Goal: Task Accomplishment & Management: Use online tool/utility

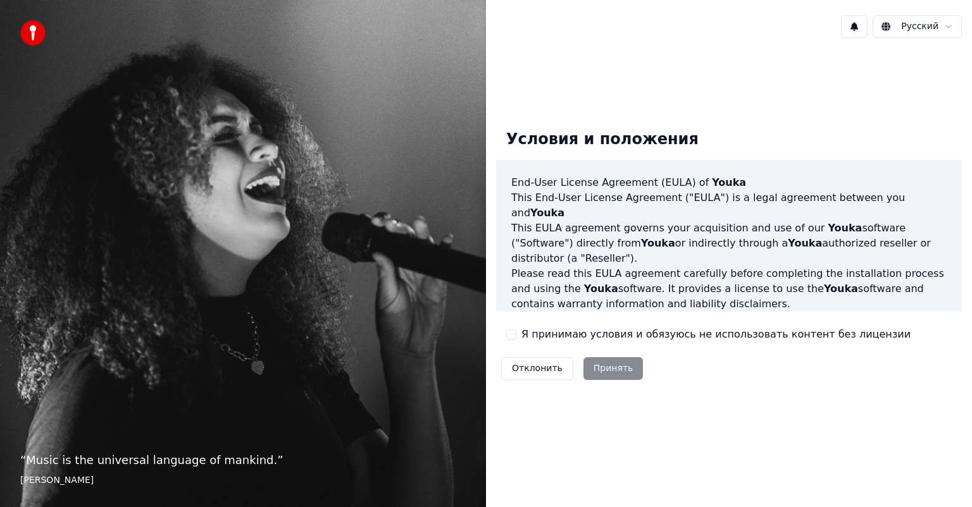
click at [604, 370] on div "Отклонить Принять" at bounding box center [572, 368] width 152 height 33
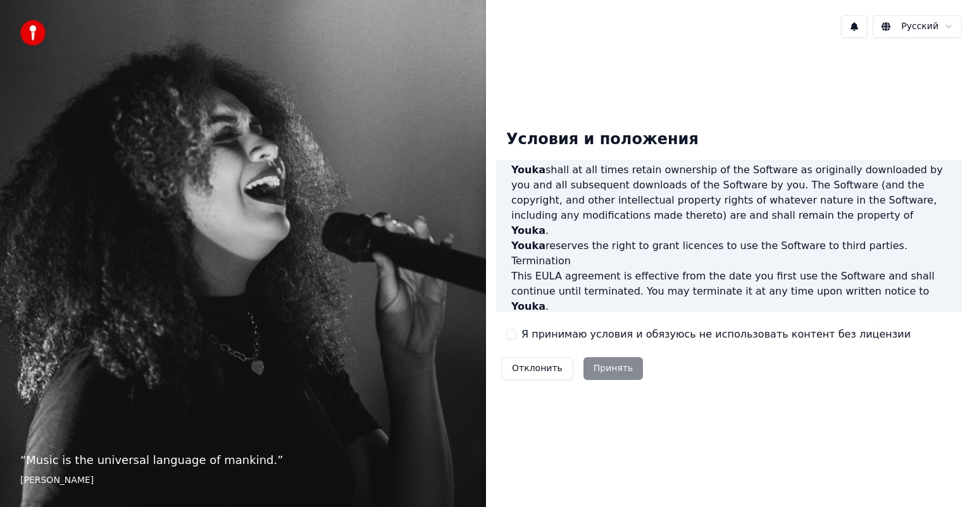
scroll to position [682, 0]
click at [510, 337] on button "Я принимаю условия и обязуюсь не использовать контент без лицензии" at bounding box center [511, 335] width 10 height 10
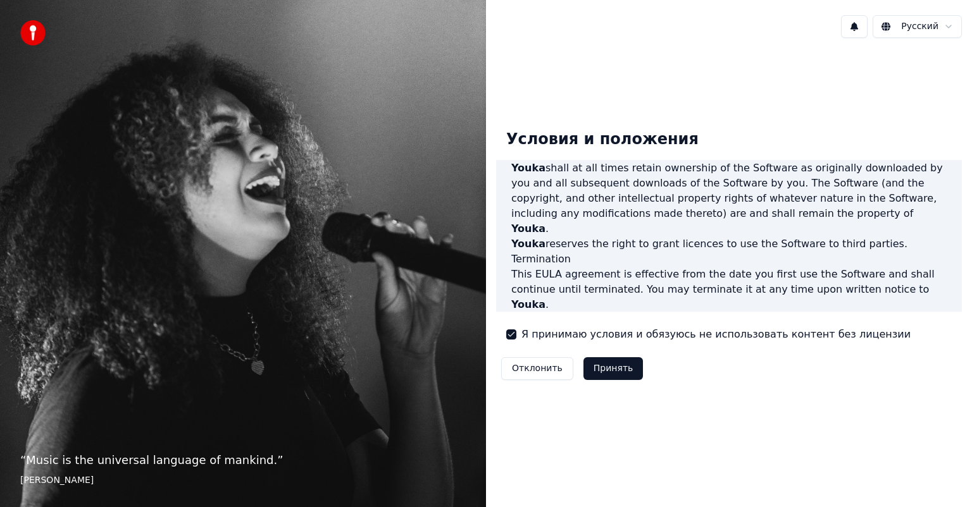
click at [592, 366] on button "Принять" at bounding box center [613, 368] width 60 height 23
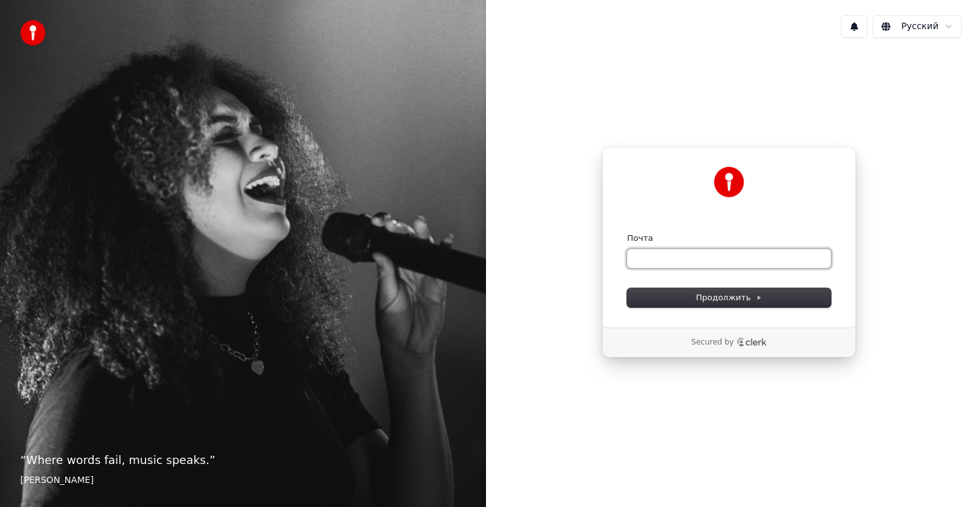
click at [653, 257] on input "Почта" at bounding box center [729, 258] width 204 height 19
type input "*"
click at [685, 301] on button "Продолжить" at bounding box center [729, 297] width 204 height 19
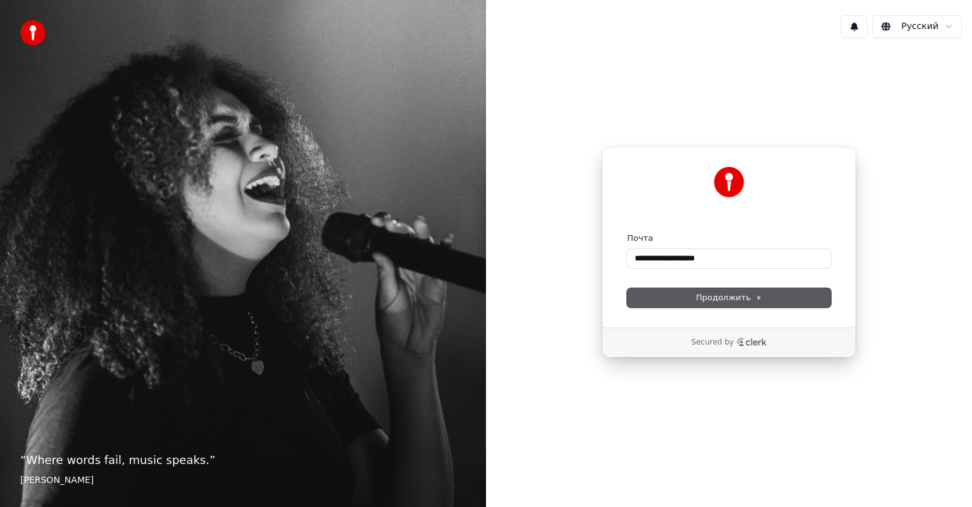
type input "**********"
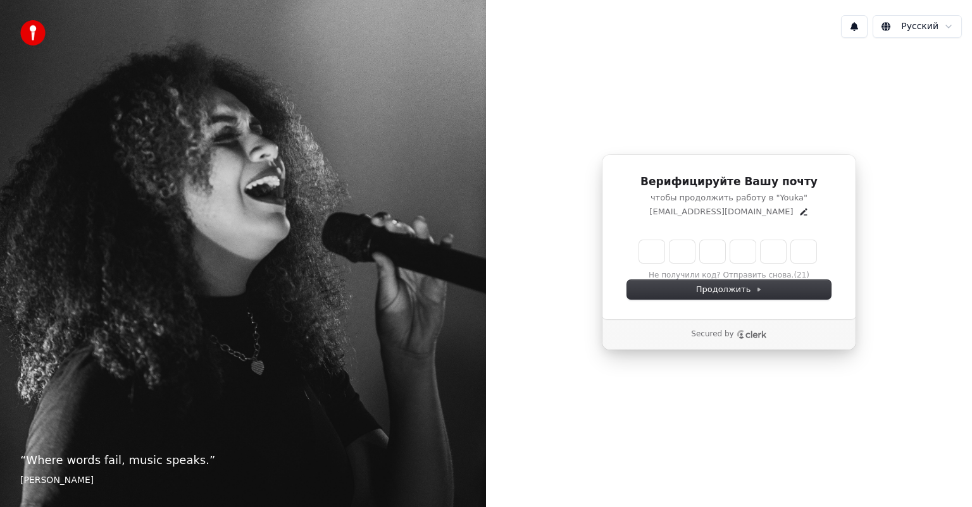
type input "*"
type input "**"
type input "*"
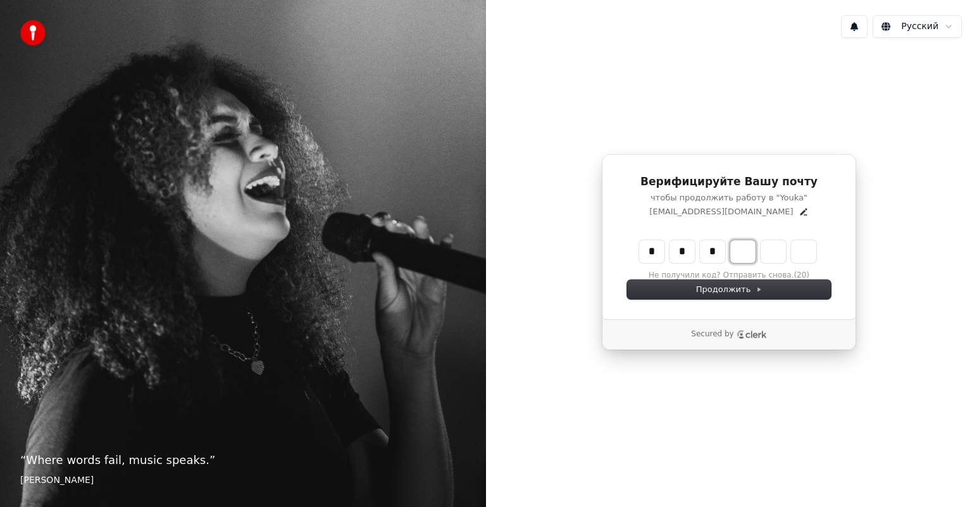
type input "***"
type input "*"
type input "****"
type input "*"
type input "******"
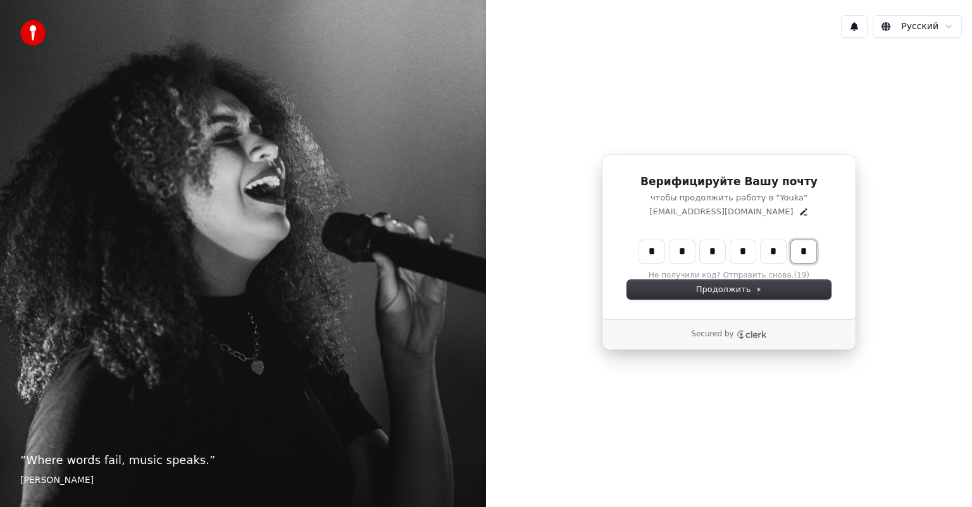
type input "*"
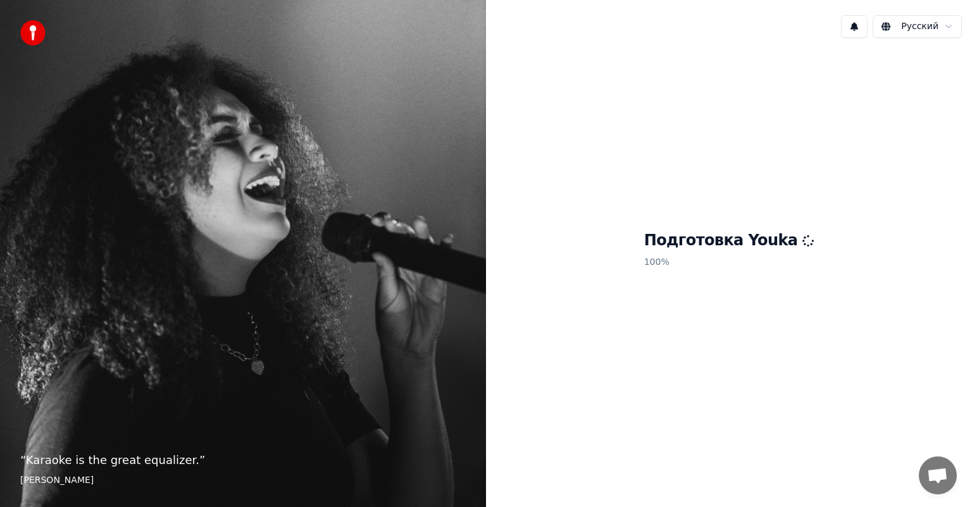
click at [787, 261] on p "100 %" at bounding box center [729, 262] width 170 height 23
click at [807, 172] on div "Подготовка Youka 100 %" at bounding box center [729, 252] width 486 height 409
click at [948, 25] on html "“ Karaoke is the great equalizer. ” Aisha Tyler Русский Подготовка Youka 100 %" at bounding box center [486, 253] width 972 height 507
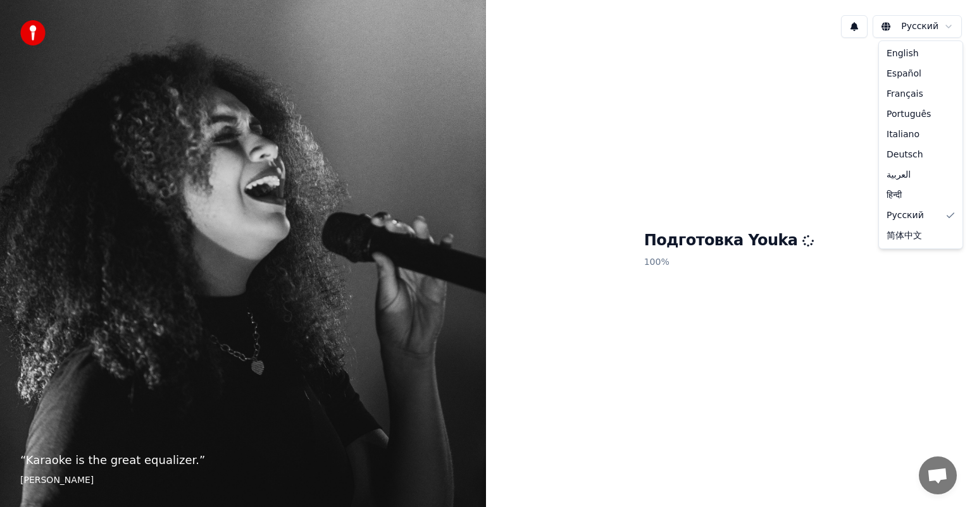
click at [658, 74] on html "“ Karaoke is the great equalizer. ” Aisha Tyler Русский Подготовка Youka 100 % …" at bounding box center [486, 253] width 972 height 507
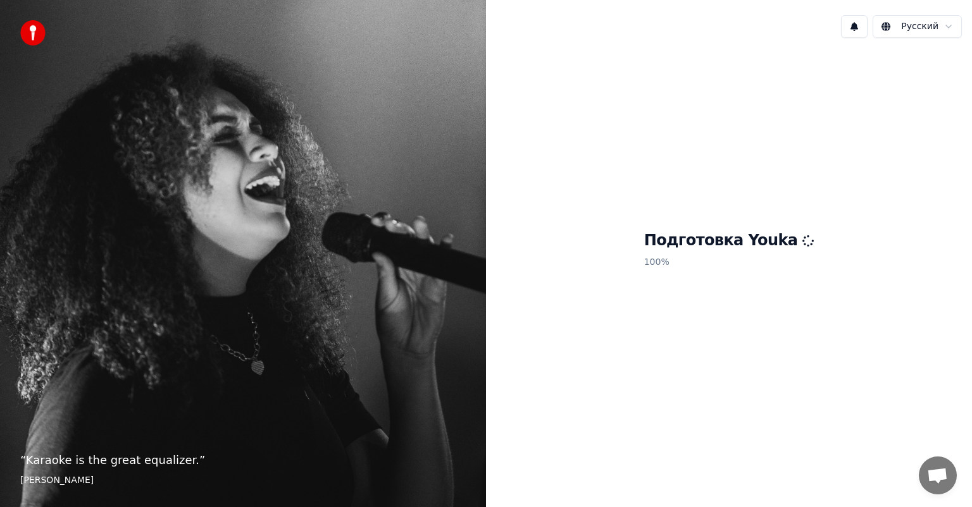
drag, startPoint x: 547, startPoint y: 386, endPoint x: 576, endPoint y: 378, distance: 30.1
click at [548, 386] on div "Подготовка Youka 100 %" at bounding box center [729, 252] width 486 height 409
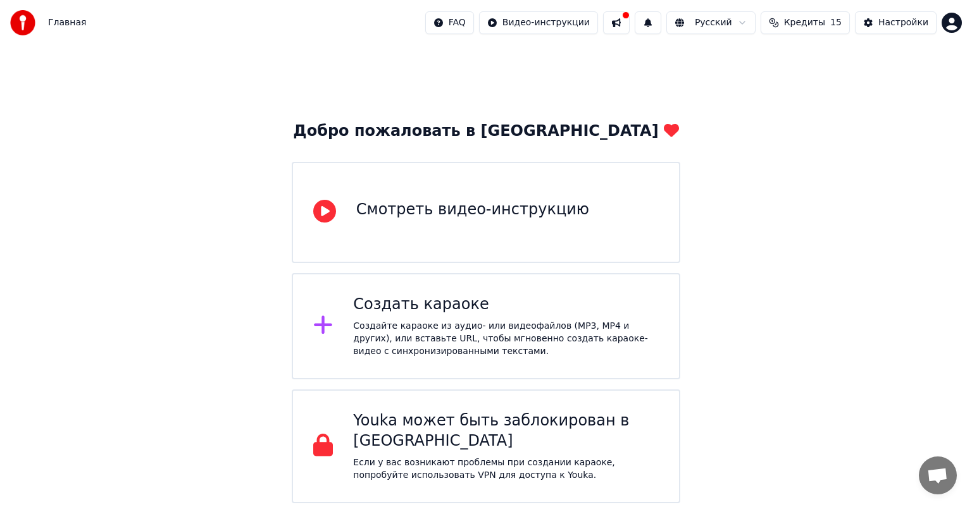
click at [437, 213] on div "Смотреть видео-инструкцию" at bounding box center [472, 210] width 233 height 20
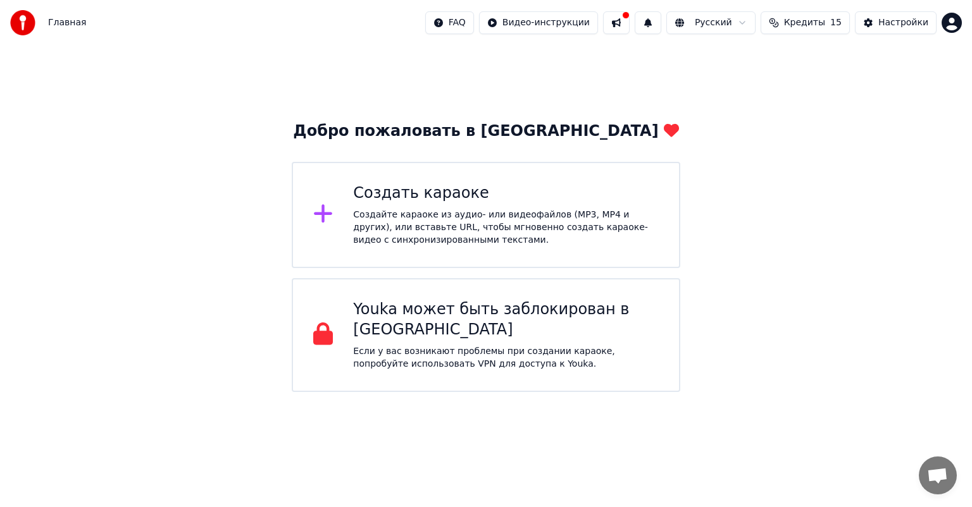
click at [388, 220] on div "Создайте караоке из аудио- или видеофайлов (MP3, MP4 и других), или вставьте UR…" at bounding box center [506, 228] width 306 height 38
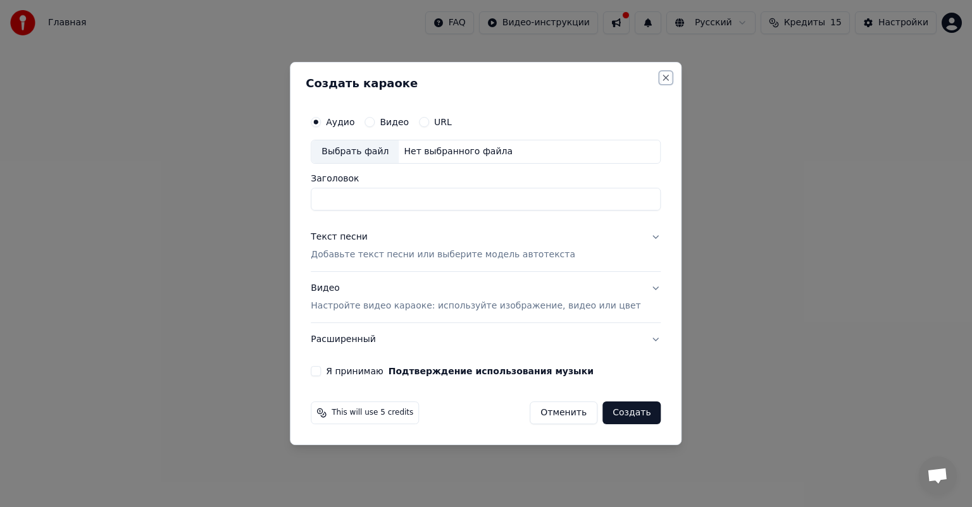
click at [661, 74] on button "Close" at bounding box center [666, 78] width 10 height 10
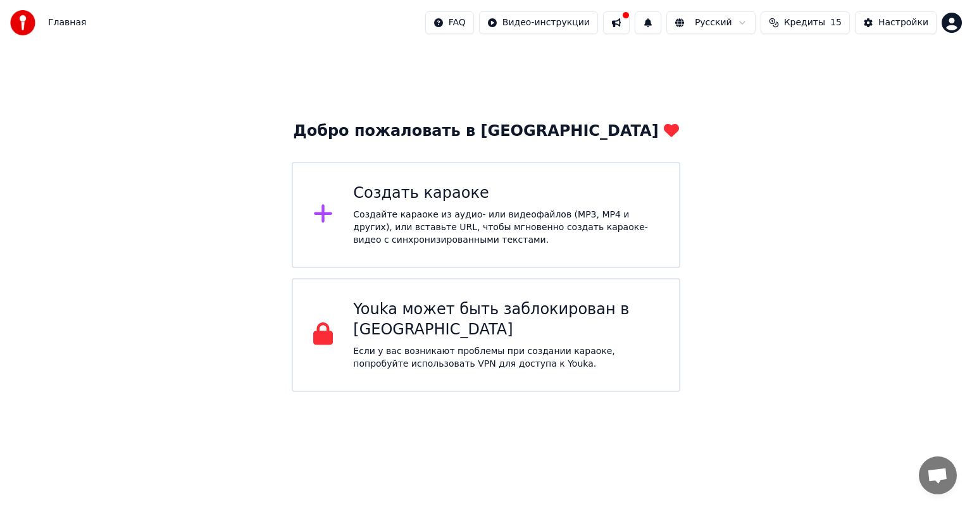
click at [421, 326] on div "Youka может быть заблокирован в [GEOGRAPHIC_DATA] Если у вас возникают проблемы…" at bounding box center [506, 335] width 306 height 71
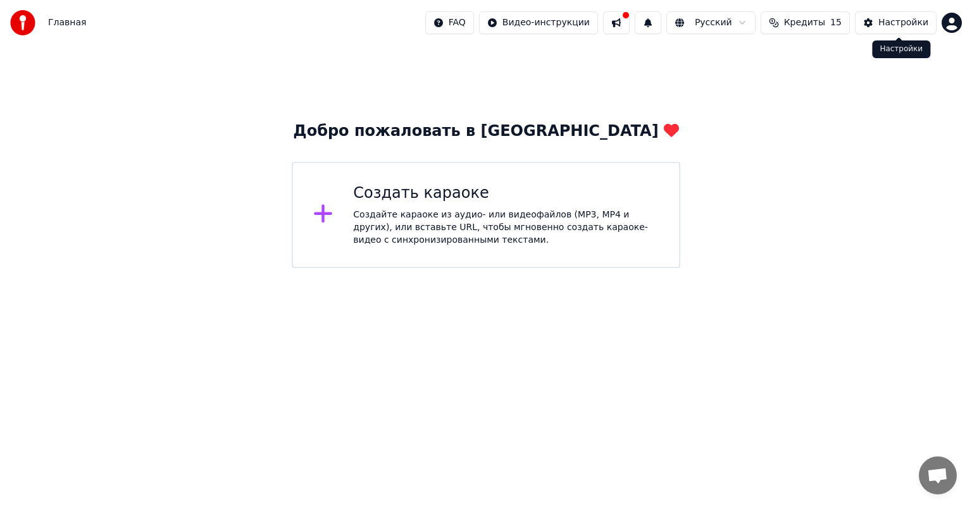
click at [875, 23] on button "Настройки" at bounding box center [896, 22] width 82 height 23
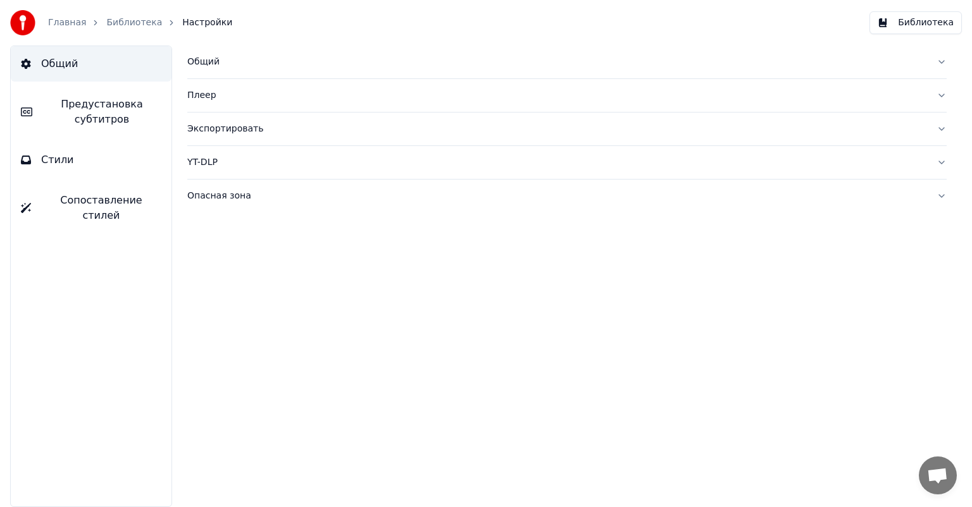
click at [66, 158] on span "Стили" at bounding box center [57, 159] width 33 height 15
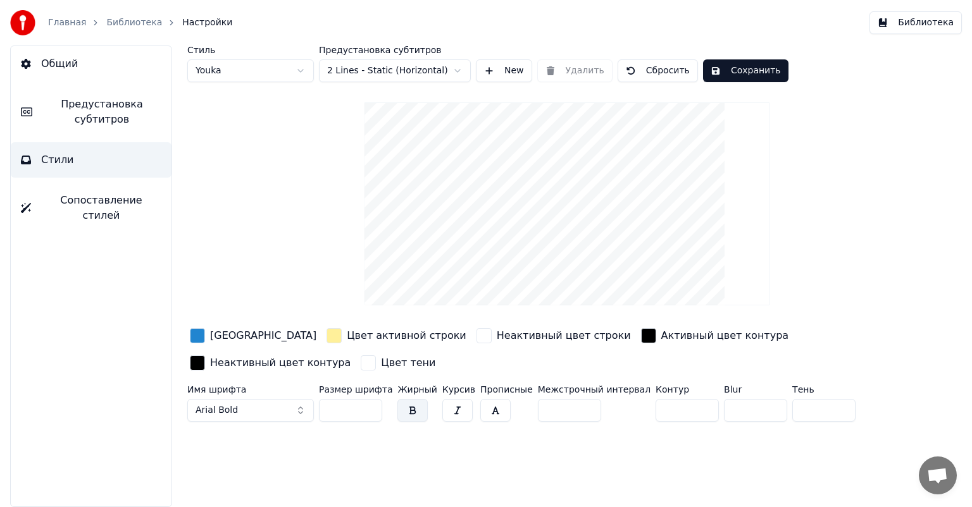
click at [56, 200] on span "Сопоставление стилей" at bounding box center [101, 208] width 120 height 30
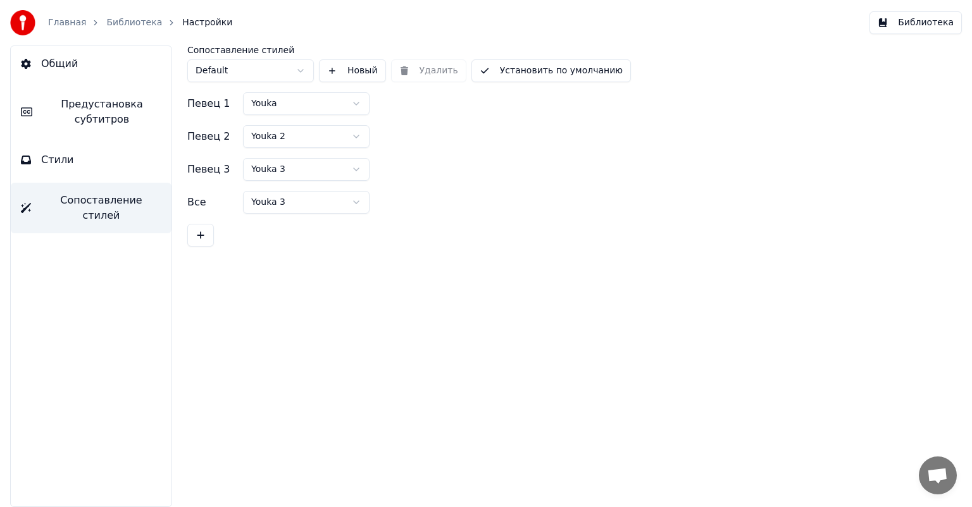
click at [67, 66] on span "Общий" at bounding box center [59, 63] width 37 height 15
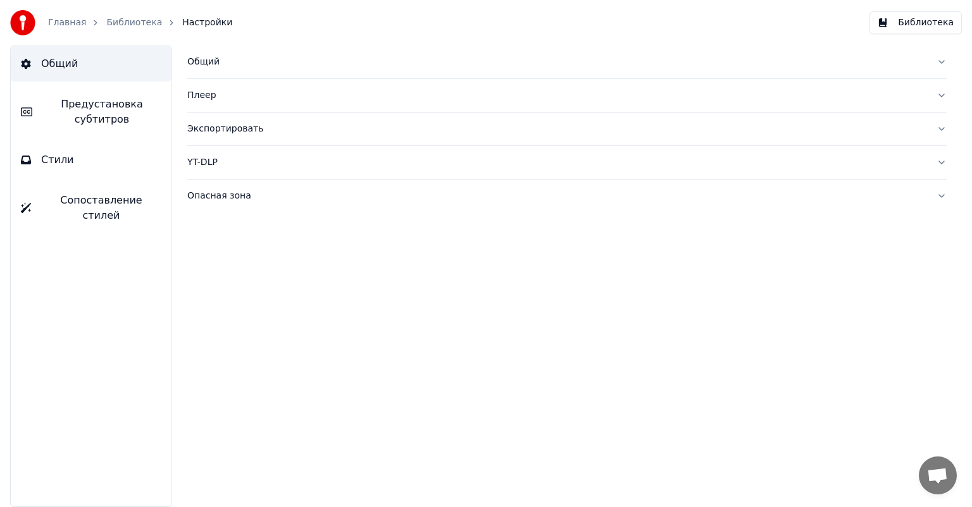
click at [67, 23] on link "Главная" at bounding box center [67, 22] width 38 height 13
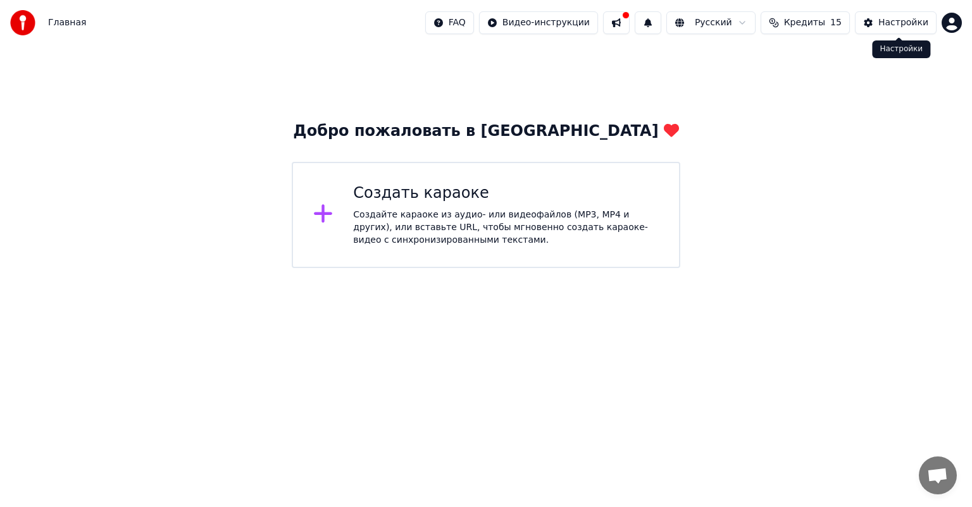
click at [896, 22] on div "Настройки" at bounding box center [903, 22] width 50 height 13
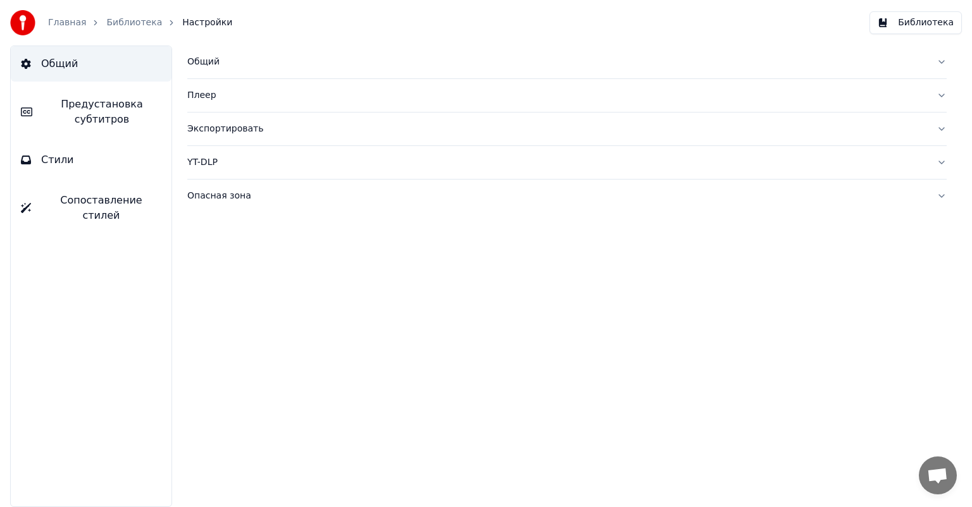
click at [56, 18] on link "Главная" at bounding box center [67, 22] width 38 height 13
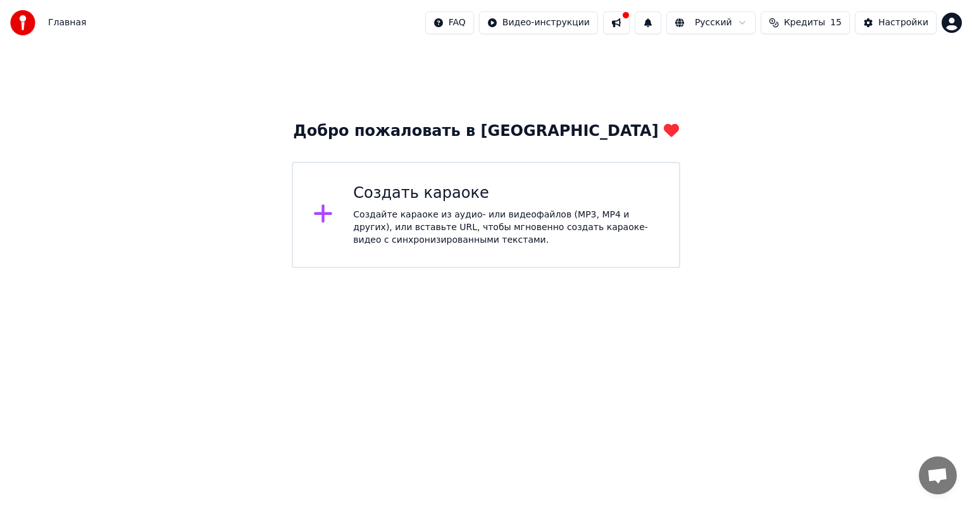
click at [629, 18] on button at bounding box center [616, 22] width 27 height 23
click at [571, 51] on div "Добро пожаловать в Youka Создать караоке Создайте караоке из аудио- или видеофа…" at bounding box center [486, 157] width 972 height 223
click at [661, 20] on button at bounding box center [647, 22] width 27 height 23
click at [633, 94] on div "Добро пожаловать в Youka Создать караоке Создайте караоке из аудио- или видеофа…" at bounding box center [486, 157] width 972 height 223
click at [385, 207] on div "Создать караоке Создайте караоке из аудио- или видеофайлов (MP3, MP4 и других),…" at bounding box center [506, 214] width 306 height 63
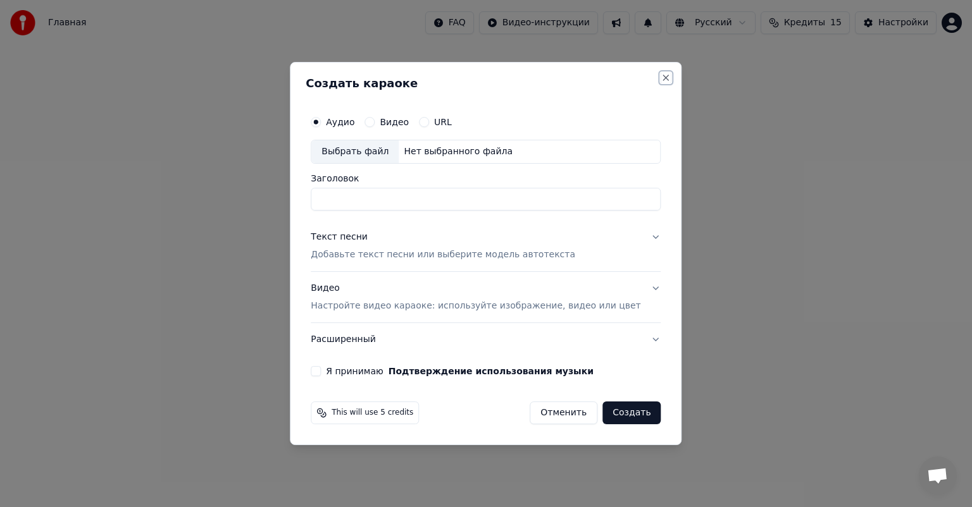
click at [661, 73] on button "Close" at bounding box center [666, 78] width 10 height 10
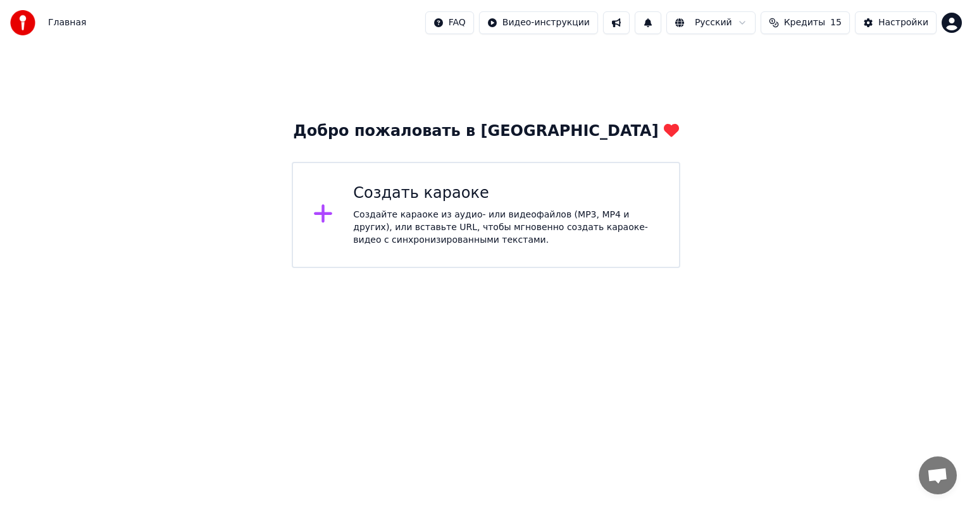
click at [330, 216] on icon at bounding box center [323, 214] width 18 height 18
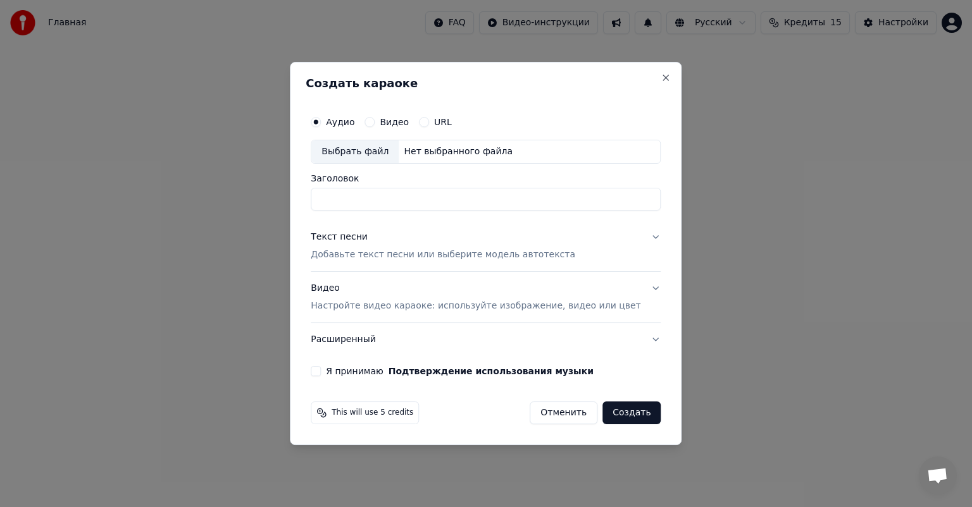
click at [425, 151] on div "Нет выбранного файла" at bounding box center [457, 151] width 119 height 13
click at [384, 149] on div "Выбрать файл" at bounding box center [354, 151] width 87 height 23
type input "**********"
click at [606, 413] on button "Создать" at bounding box center [631, 413] width 58 height 23
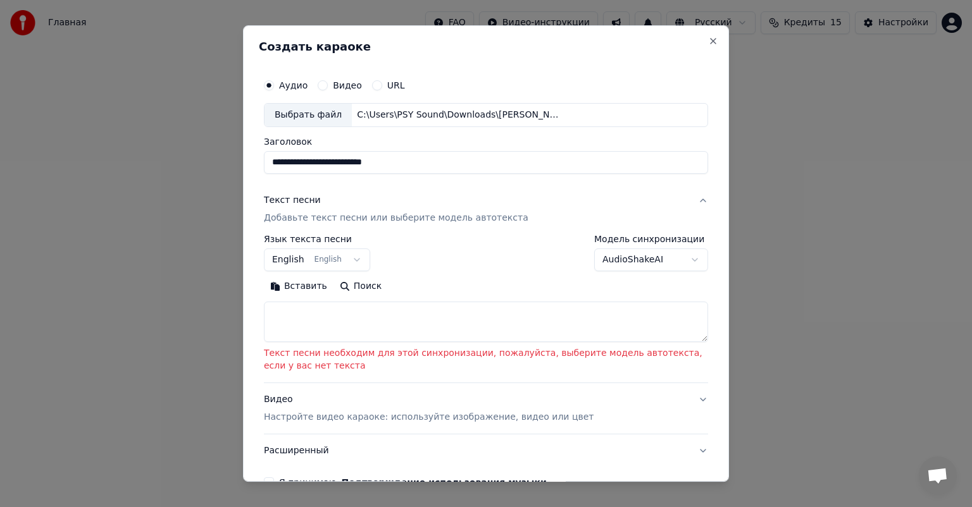
click at [291, 318] on textarea at bounding box center [486, 322] width 444 height 40
paste textarea "**********"
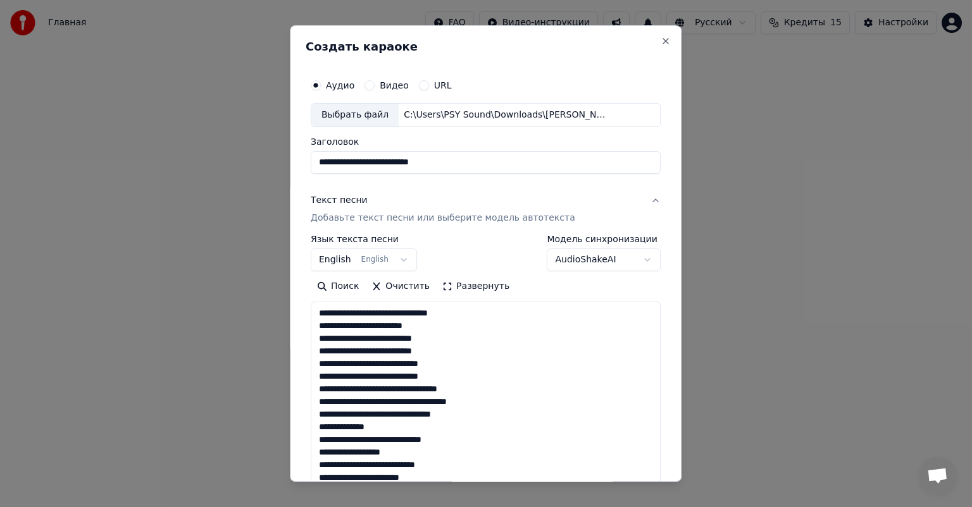
scroll to position [508, 0]
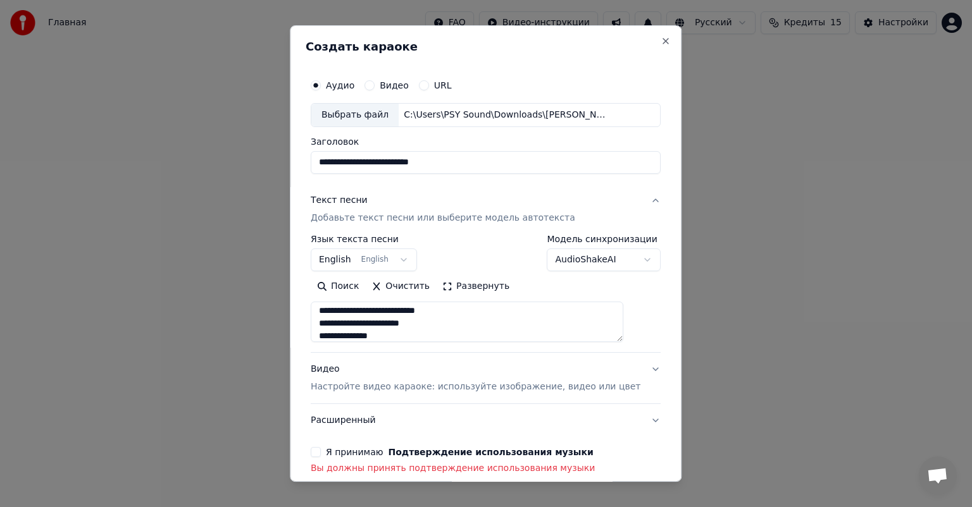
type textarea "**********"
click at [321, 451] on button "Я принимаю Подтверждение использования музыки" at bounding box center [316, 452] width 10 height 10
click at [619, 423] on button "Расширенный" at bounding box center [486, 420] width 350 height 33
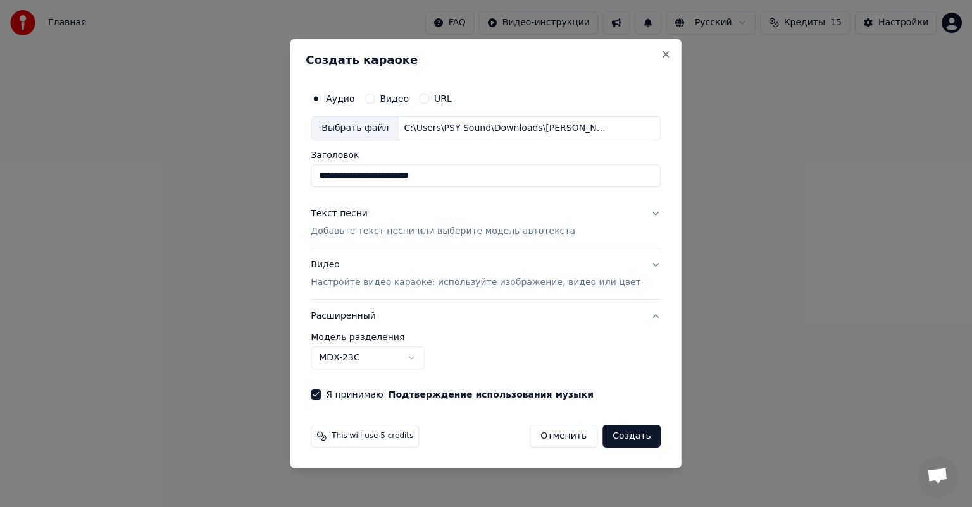
click at [634, 312] on button "Расширенный" at bounding box center [486, 316] width 350 height 33
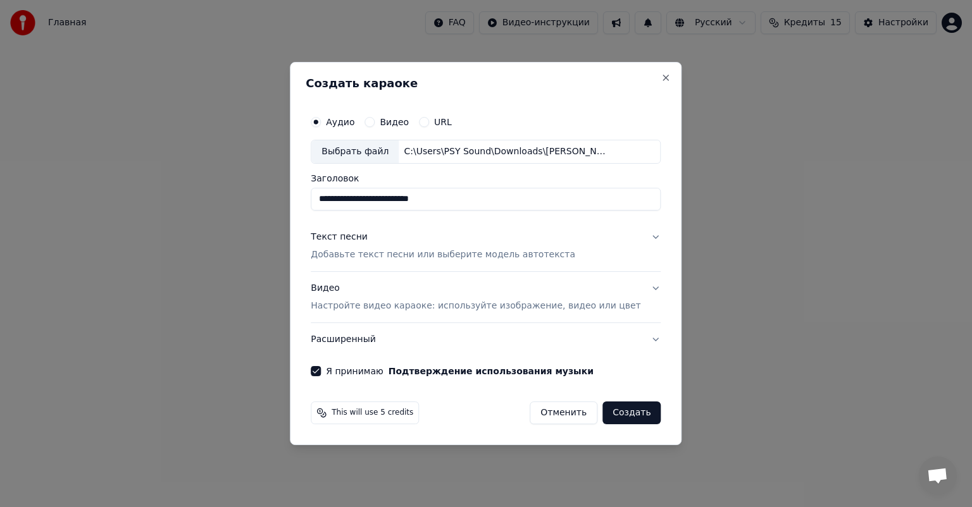
click at [609, 414] on button "Создать" at bounding box center [631, 413] width 58 height 23
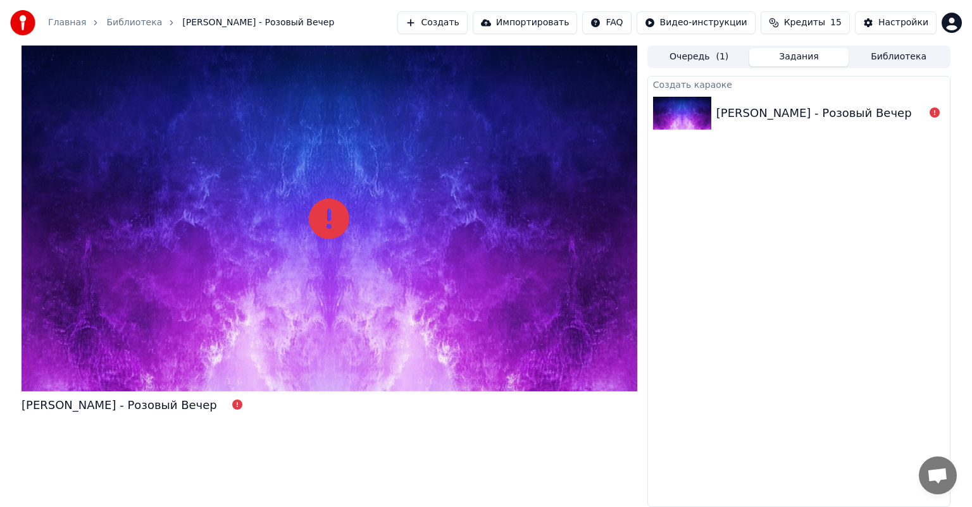
click at [810, 107] on div "[PERSON_NAME] - Розовый Вечер" at bounding box center [813, 113] width 195 height 18
click at [671, 104] on img at bounding box center [682, 113] width 58 height 33
click at [232, 405] on icon at bounding box center [237, 405] width 10 height 10
